Goal: Task Accomplishment & Management: Use online tool/utility

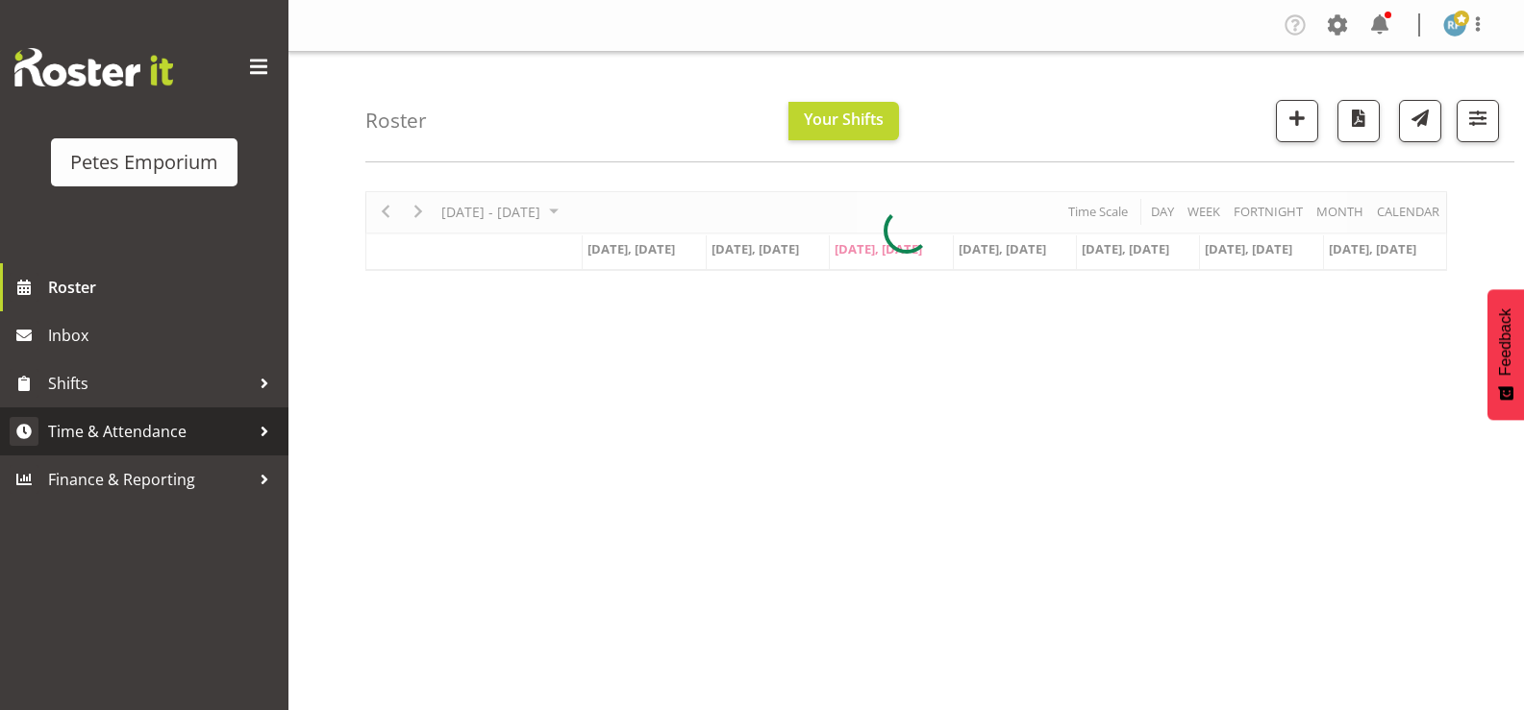
click at [153, 434] on span "Time & Attendance" at bounding box center [149, 431] width 202 height 29
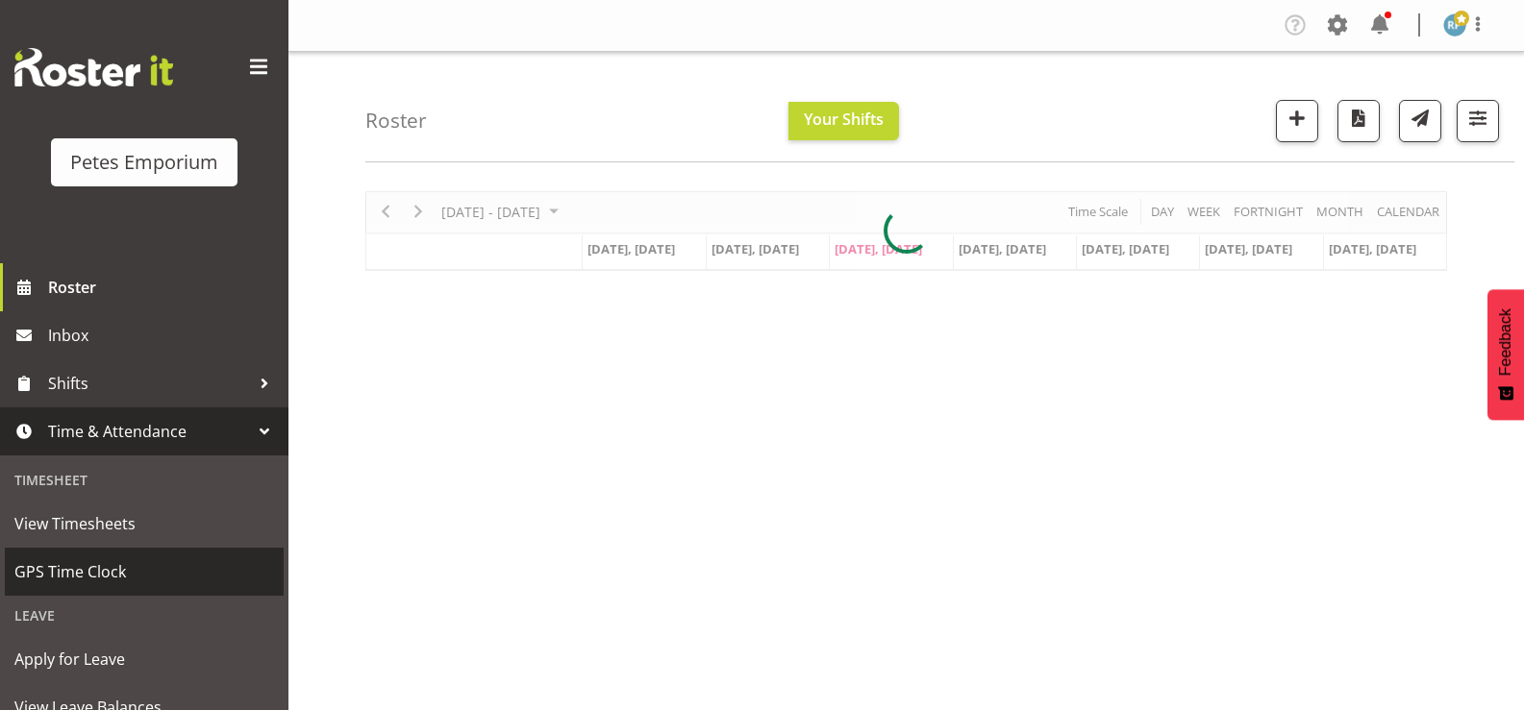
click at [112, 578] on span "GPS Time Clock" at bounding box center [144, 572] width 260 height 29
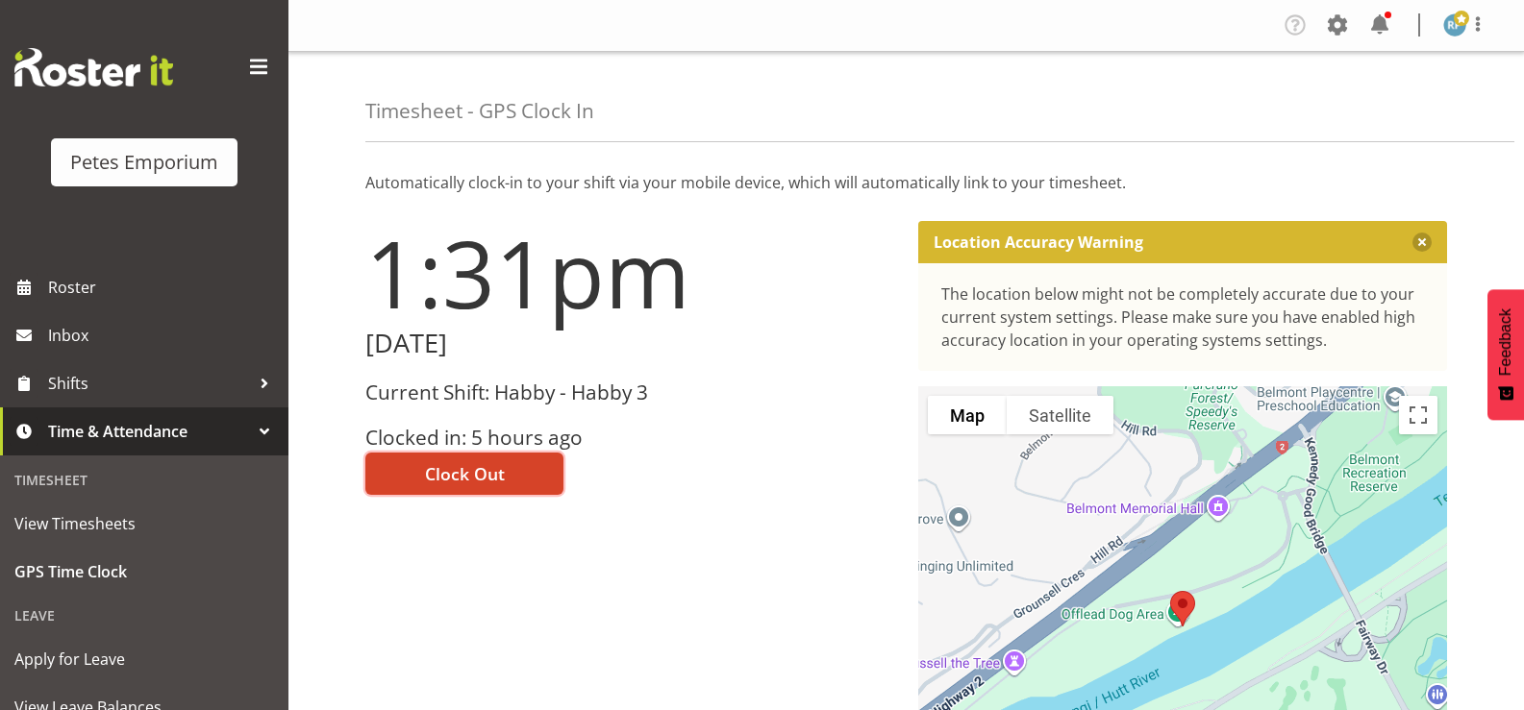
click at [523, 475] on button "Clock Out" at bounding box center [464, 474] width 198 height 42
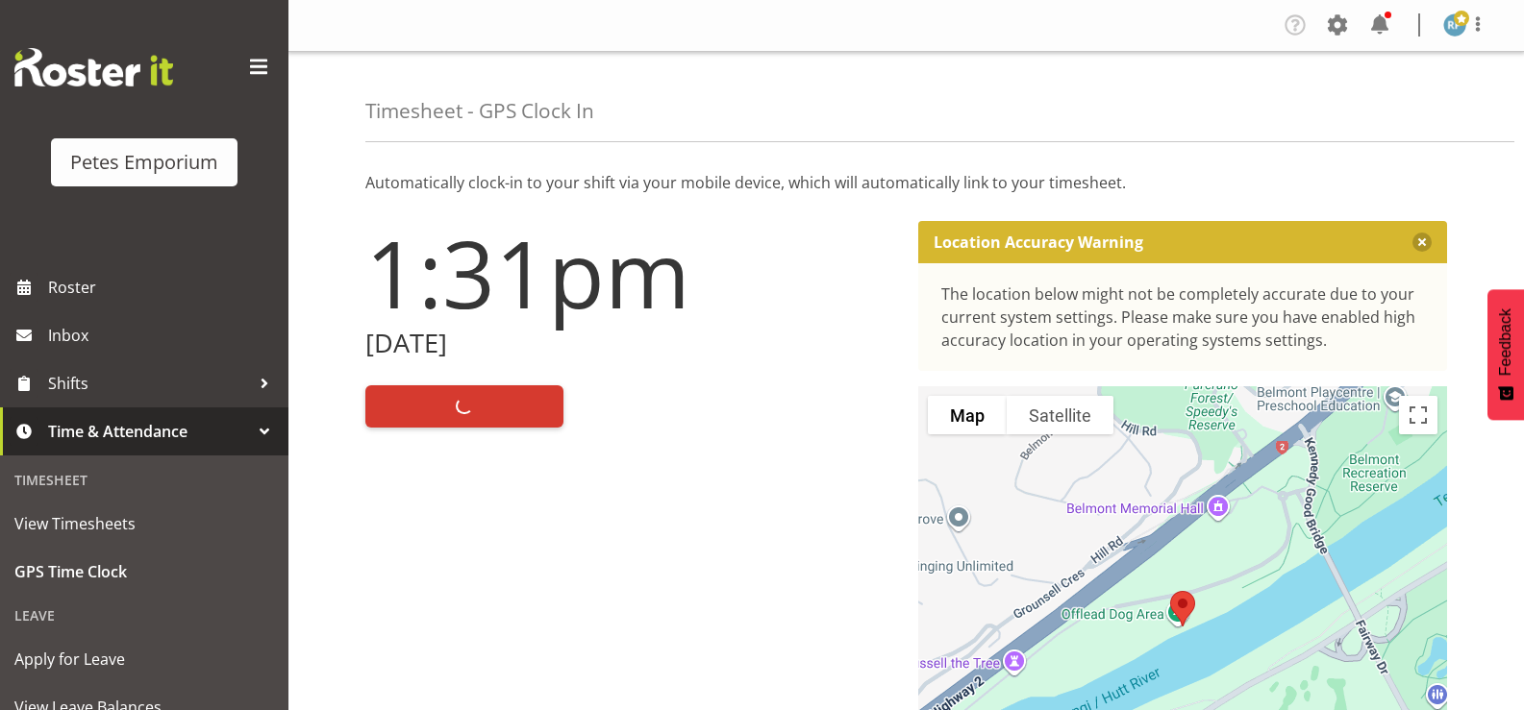
click at [1500, 23] on div "Profile Log Out" at bounding box center [1474, 24] width 62 height 25
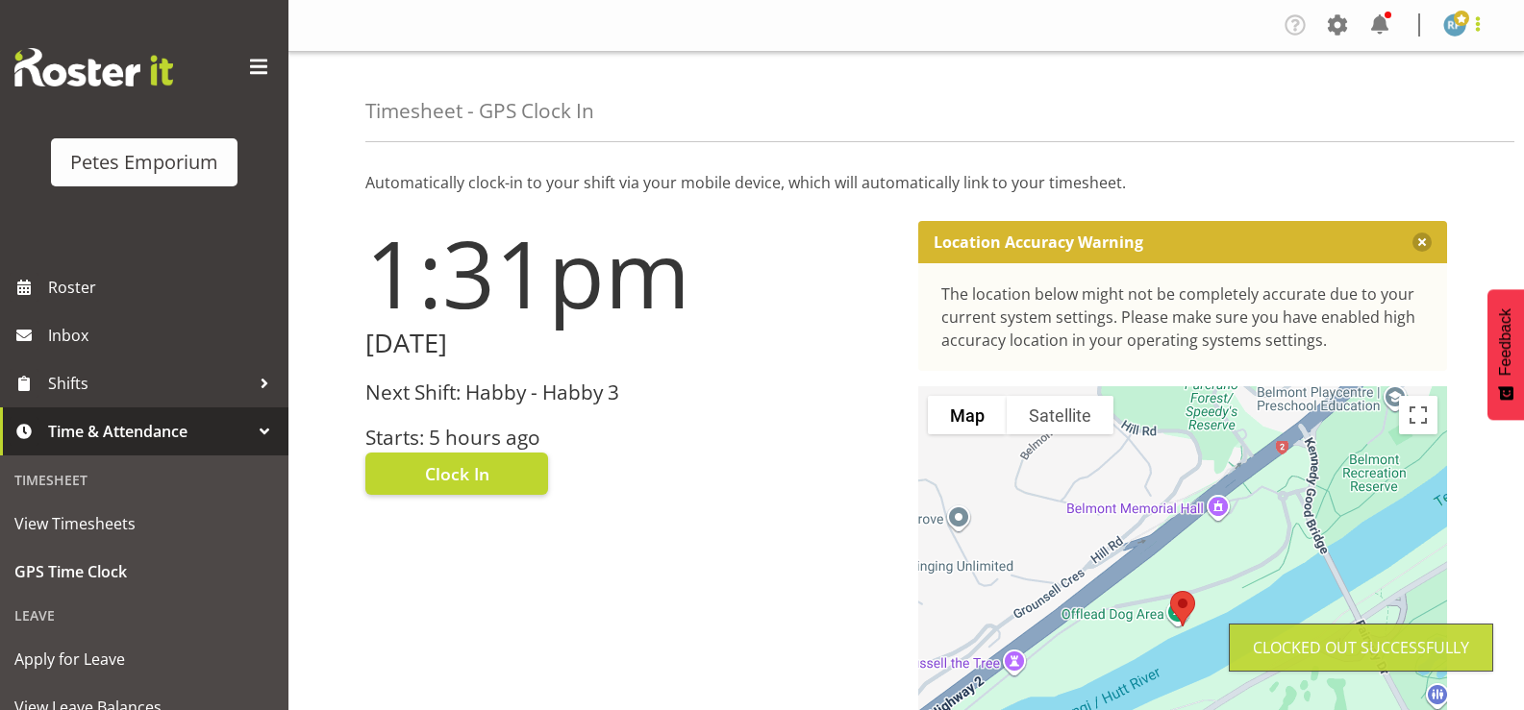
click at [1475, 32] on span at bounding box center [1477, 23] width 23 height 23
click at [1383, 110] on link "Log Out" at bounding box center [1396, 101] width 185 height 35
